Goal: Task Accomplishment & Management: Manage account settings

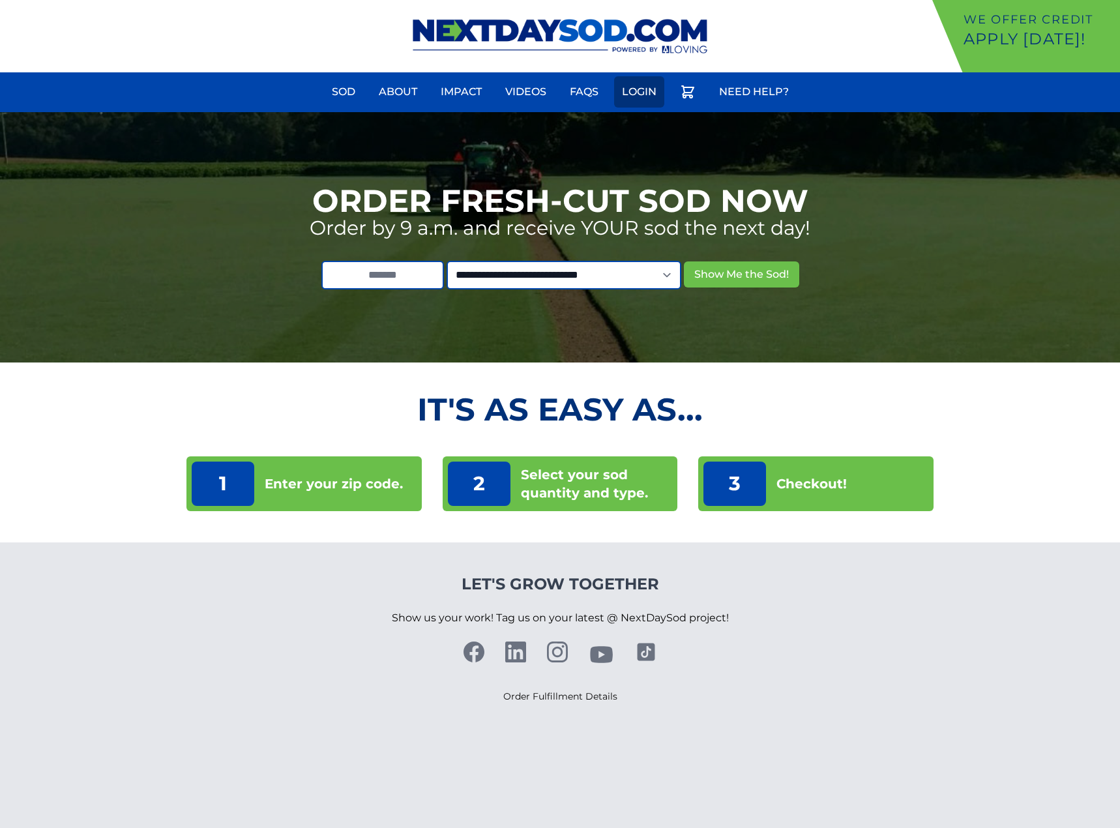
click at [628, 99] on link "Login" at bounding box center [639, 91] width 50 height 31
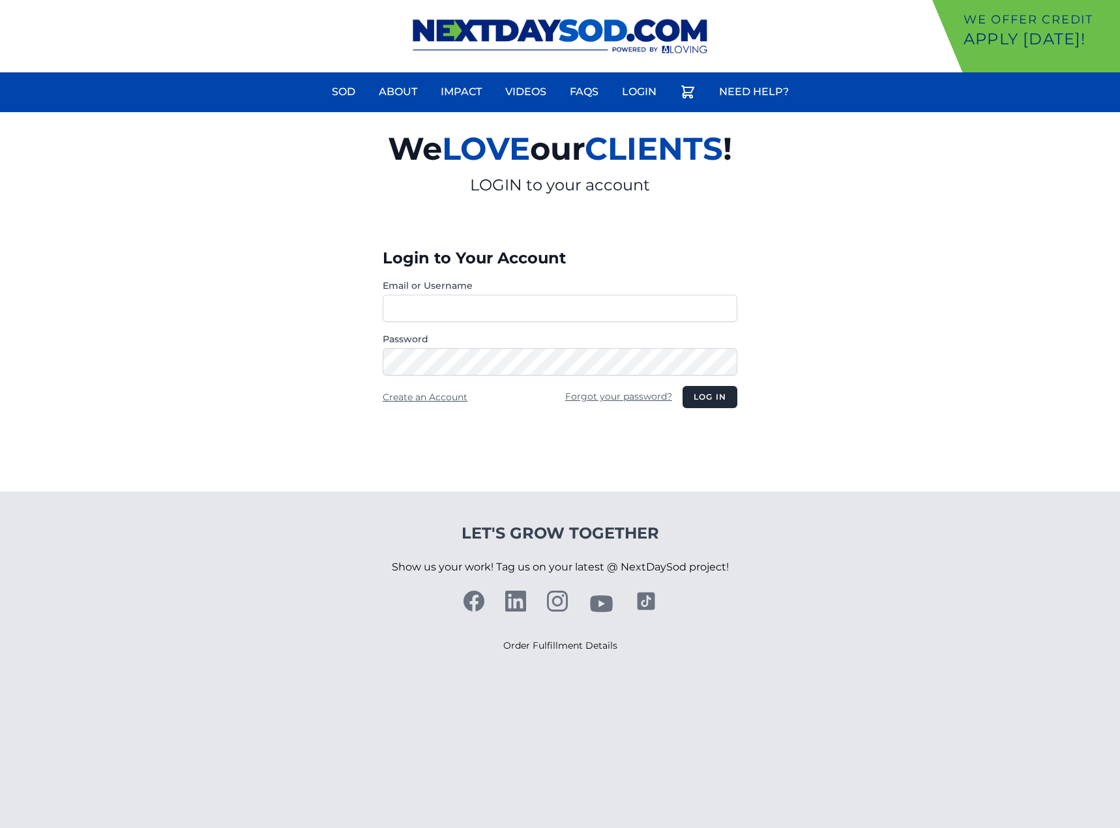
type input "**********"
click at [711, 396] on button "Log in" at bounding box center [710, 397] width 55 height 22
